Goal: Find specific page/section: Find specific page/section

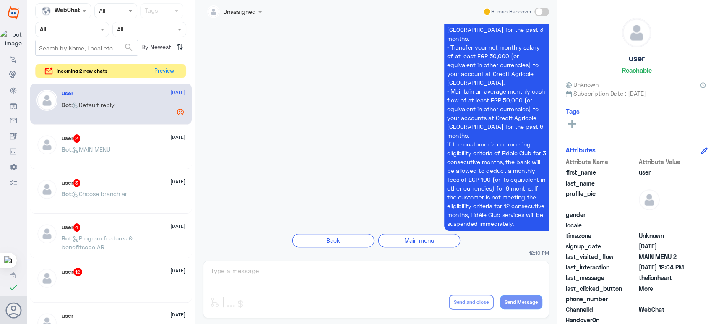
scroll to position [4613, 0]
